Goal: Navigation & Orientation: Find specific page/section

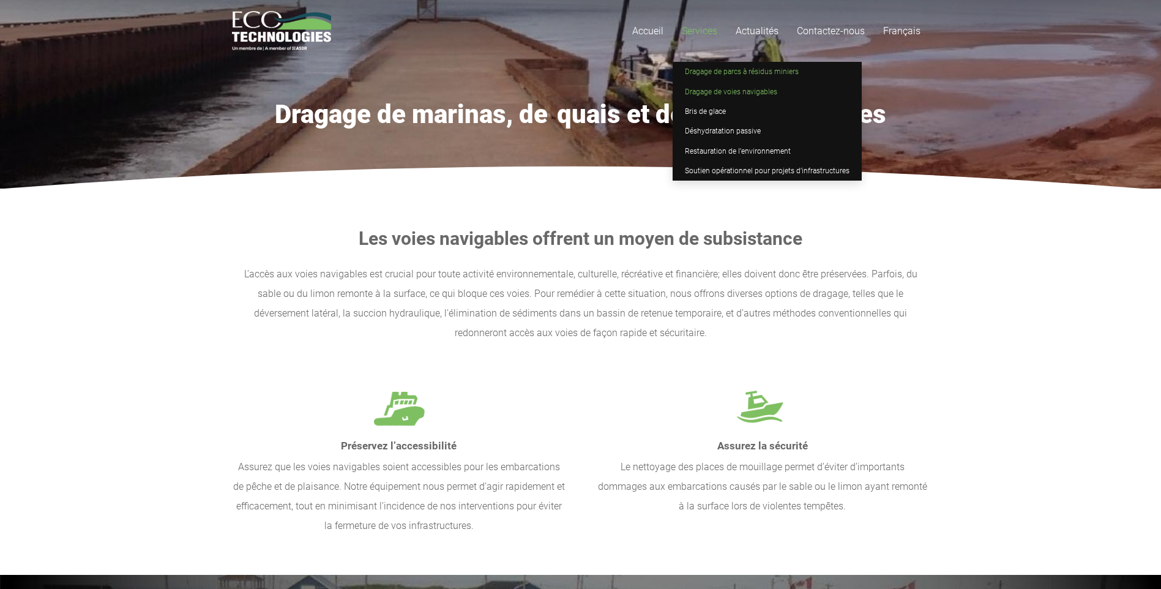
click at [720, 70] on span "Dragage de parcs à résidus miniers" at bounding box center [742, 71] width 114 height 9
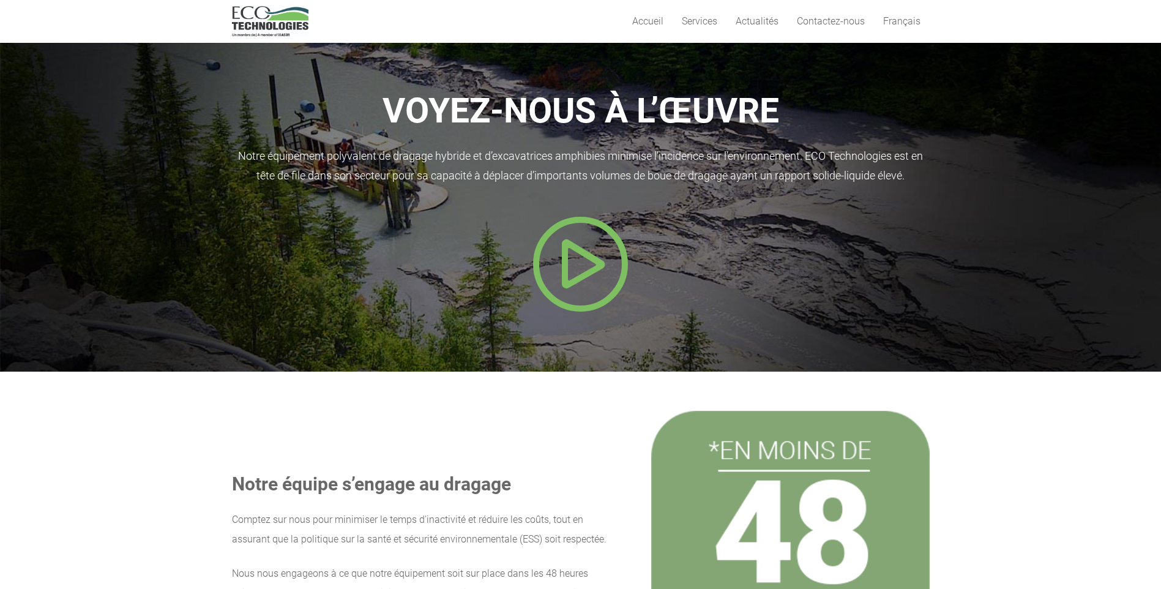
scroll to position [551, 0]
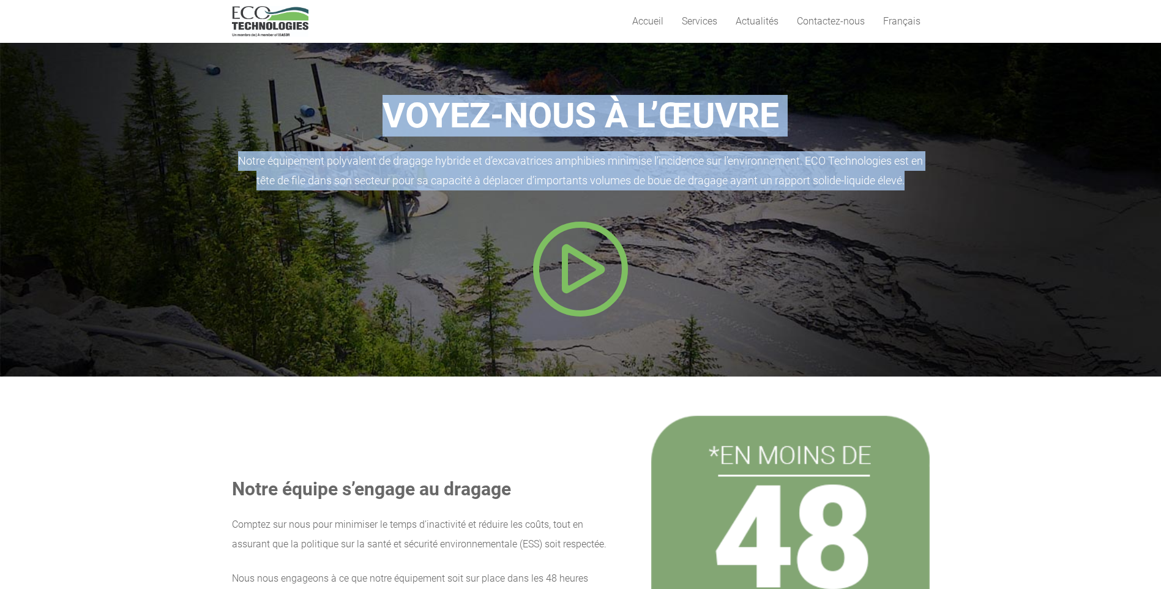
drag, startPoint x: 327, startPoint y: 132, endPoint x: 448, endPoint y: 204, distance: 140.6
click at [448, 204] on div "VOYEZ-NOUS À L’ŒUVRE Notre équipement polyvalent de dragage hybride et d’excava…" at bounding box center [581, 206] width 698 height 223
click at [600, 286] on icon "Popup" at bounding box center [581, 269] width 98 height 98
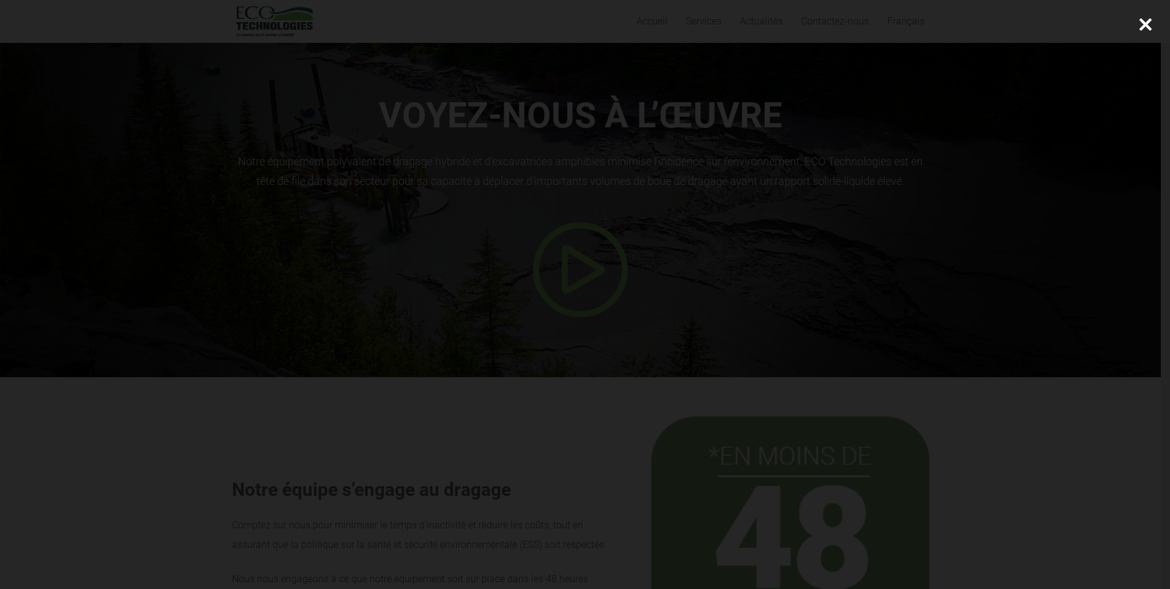
click at [943, 149] on div at bounding box center [585, 294] width 1170 height 589
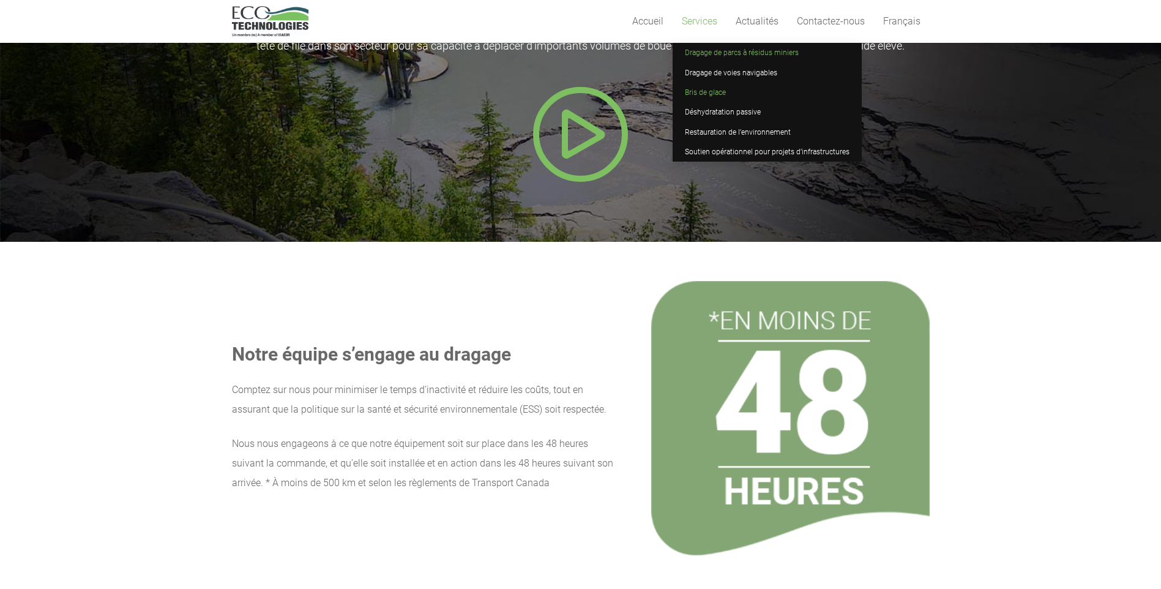
scroll to position [567, 0]
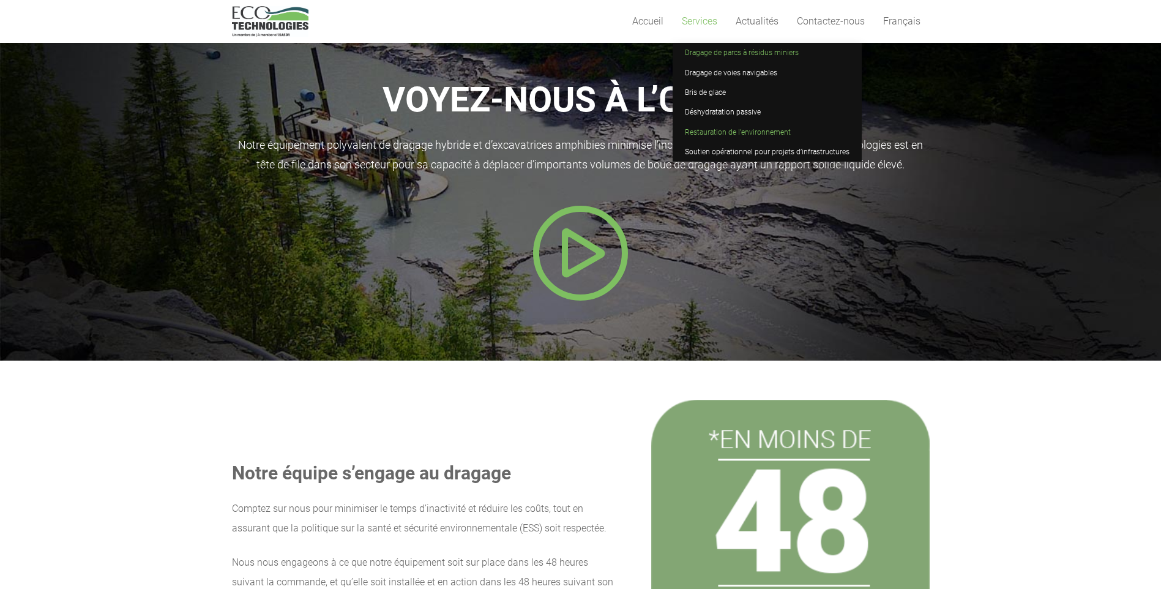
click at [741, 132] on span "Restauration de l’environnement" at bounding box center [738, 132] width 106 height 9
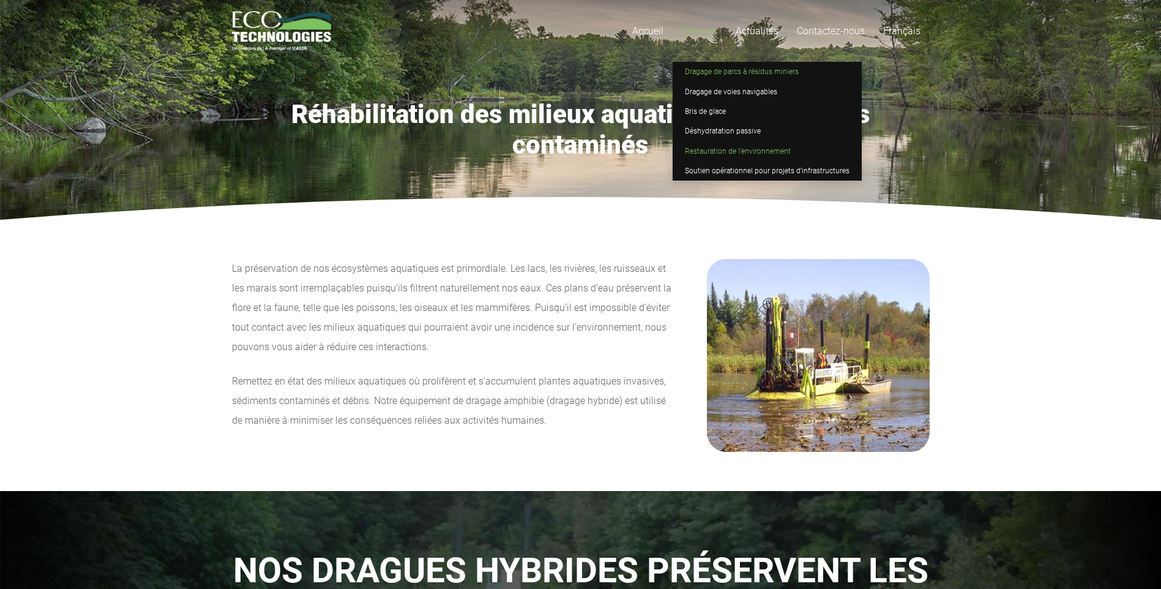
click at [700, 67] on span "Dragage de parcs à résidus miniers" at bounding box center [742, 71] width 114 height 9
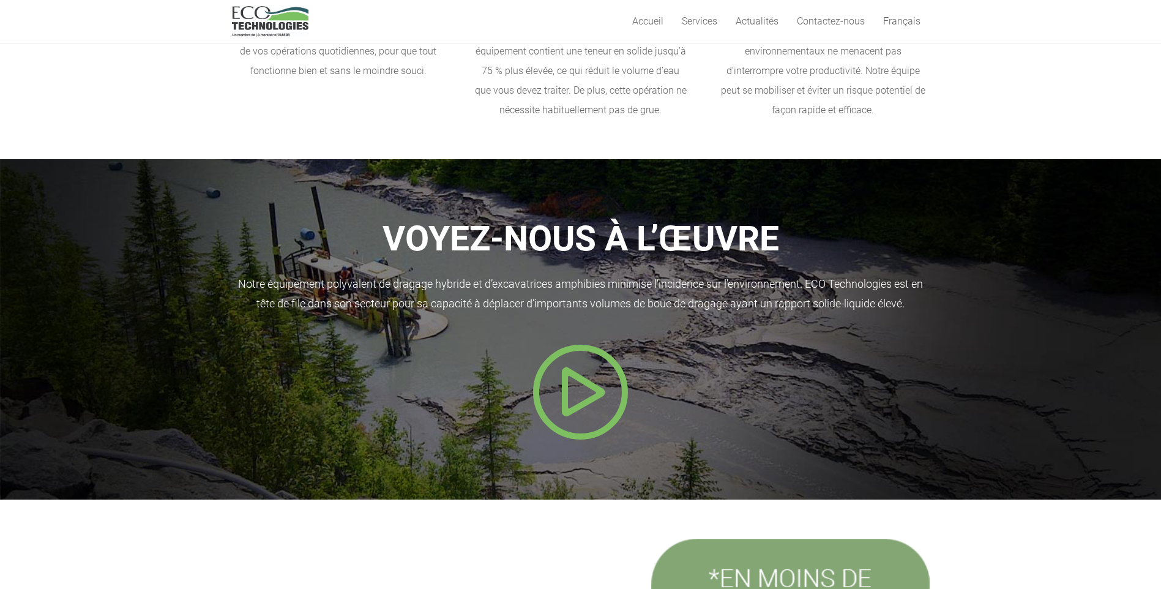
scroll to position [428, 0]
